Goal: Navigation & Orientation: Find specific page/section

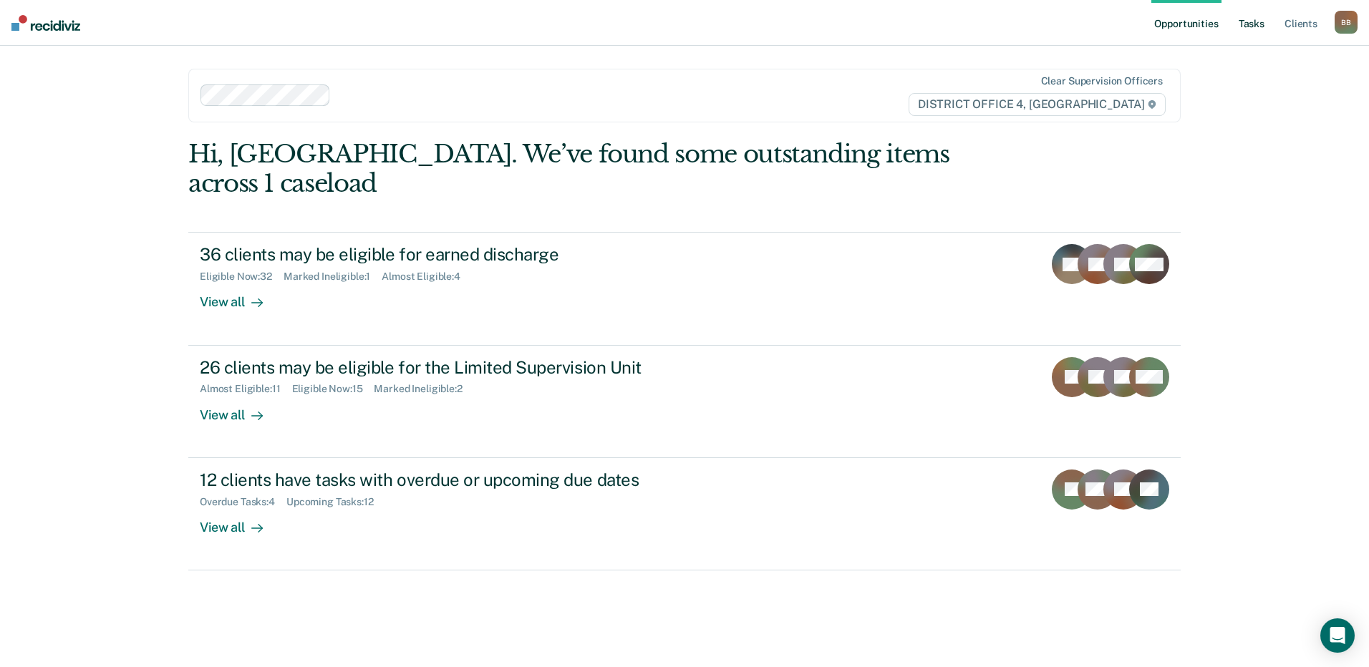
click at [1256, 18] on link "Tasks" at bounding box center [1252, 23] width 32 height 46
